Goal: Obtain resource: Download file/media

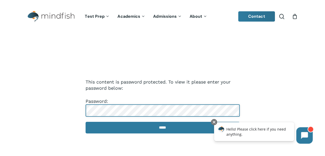
click at [86, 122] on input "*****" at bounding box center [163, 128] width 154 height 12
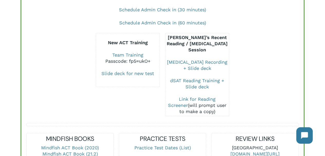
scroll to position [90, 0]
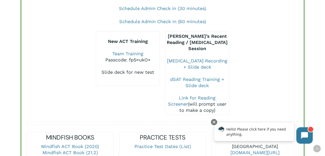
click at [130, 71] on link "Slide deck for new test" at bounding box center [127, 71] width 53 height 5
